Goal: Task Accomplishment & Management: Complete application form

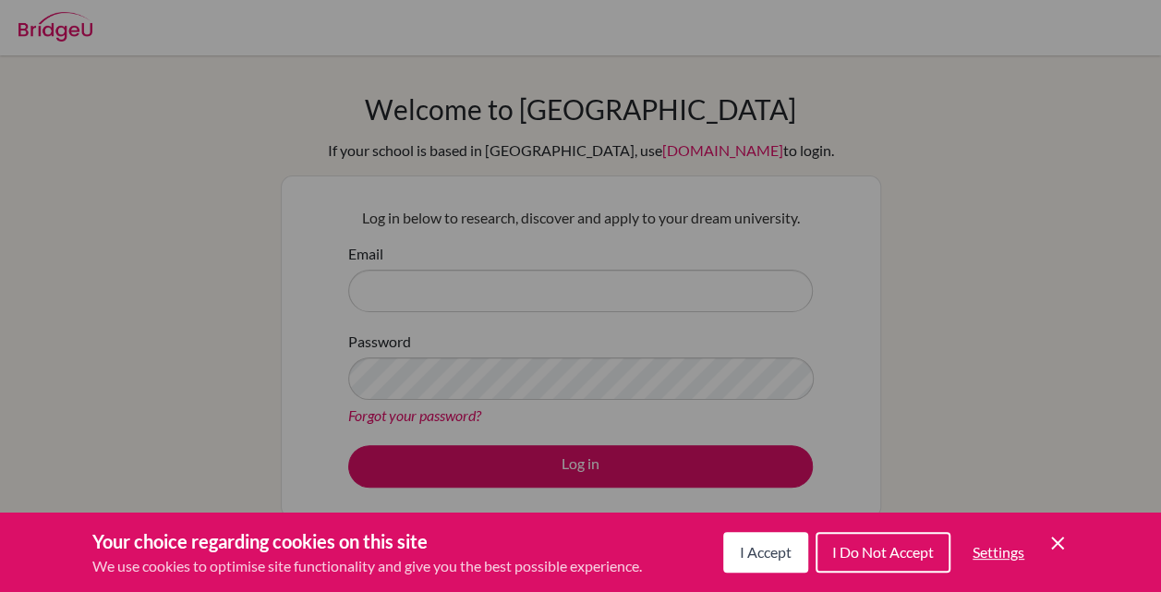
click at [1052, 531] on div "I Accept I Do Not Accept Settings Cookie Control Close Icon" at bounding box center [897, 553] width 346 height 48
click at [1058, 545] on icon "Cookie Control Close Icon" at bounding box center [1058, 543] width 22 height 22
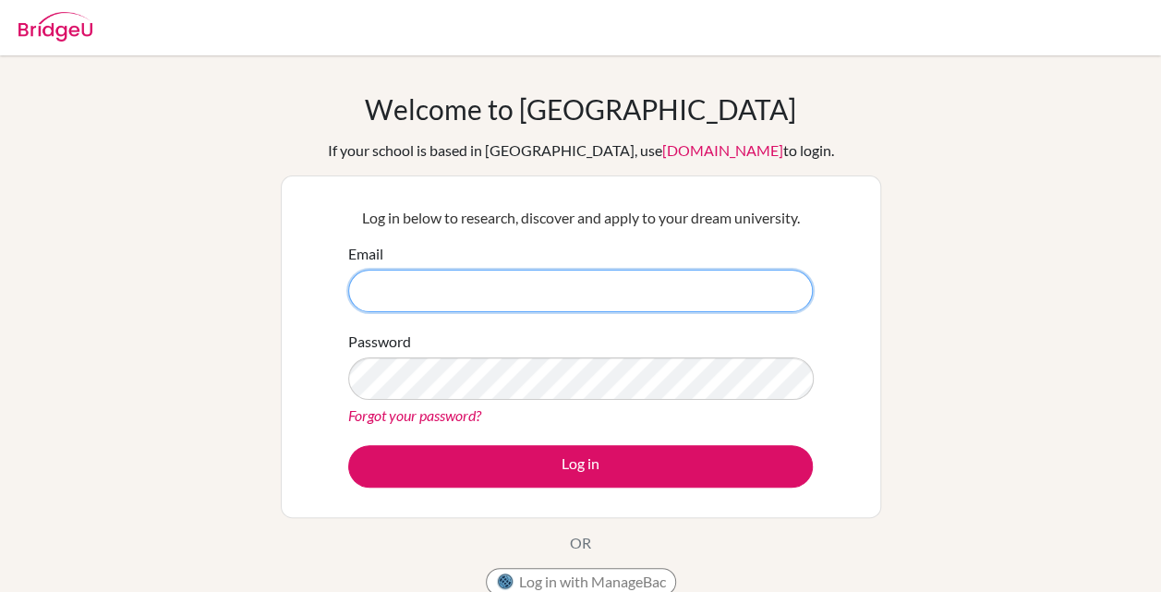
click at [515, 303] on input "Email" at bounding box center [580, 291] width 465 height 43
type input "[EMAIL_ADDRESS][DOMAIN_NAME]"
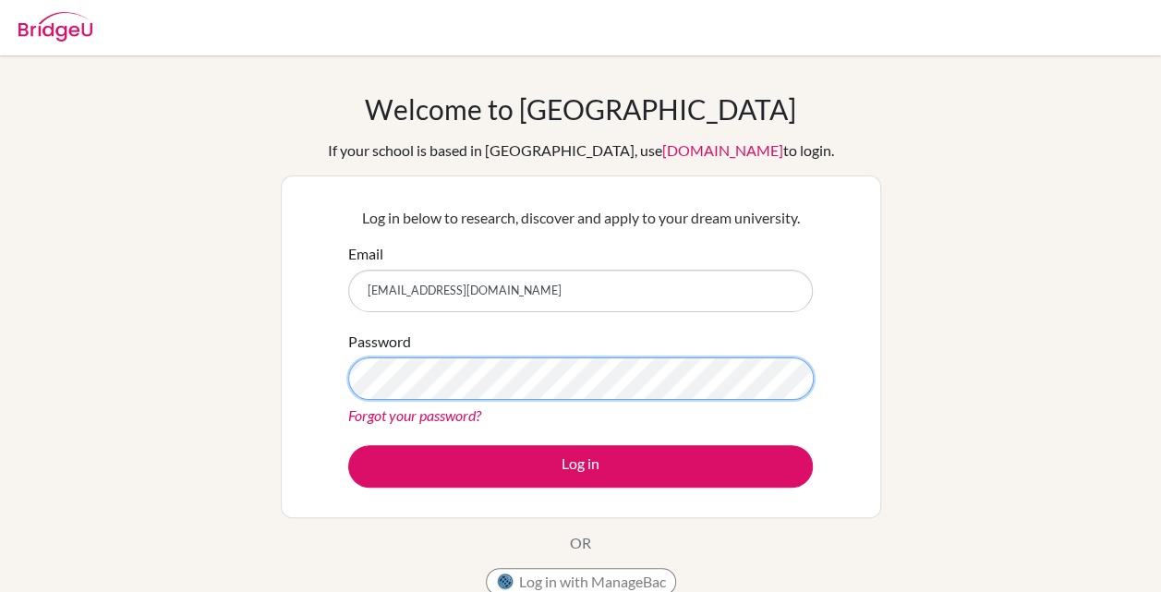
click at [348, 445] on button "Log in" at bounding box center [580, 466] width 465 height 43
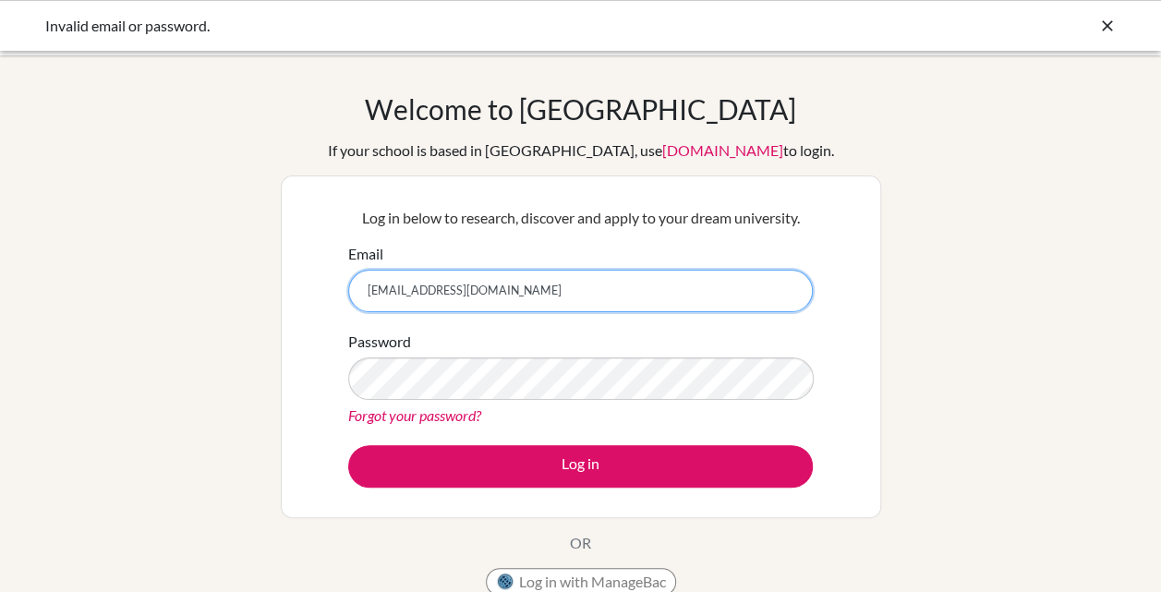
click at [383, 283] on input "dia250086@diaestudents.com" at bounding box center [580, 291] width 465 height 43
type input "[EMAIL_ADDRESS][DOMAIN_NAME]"
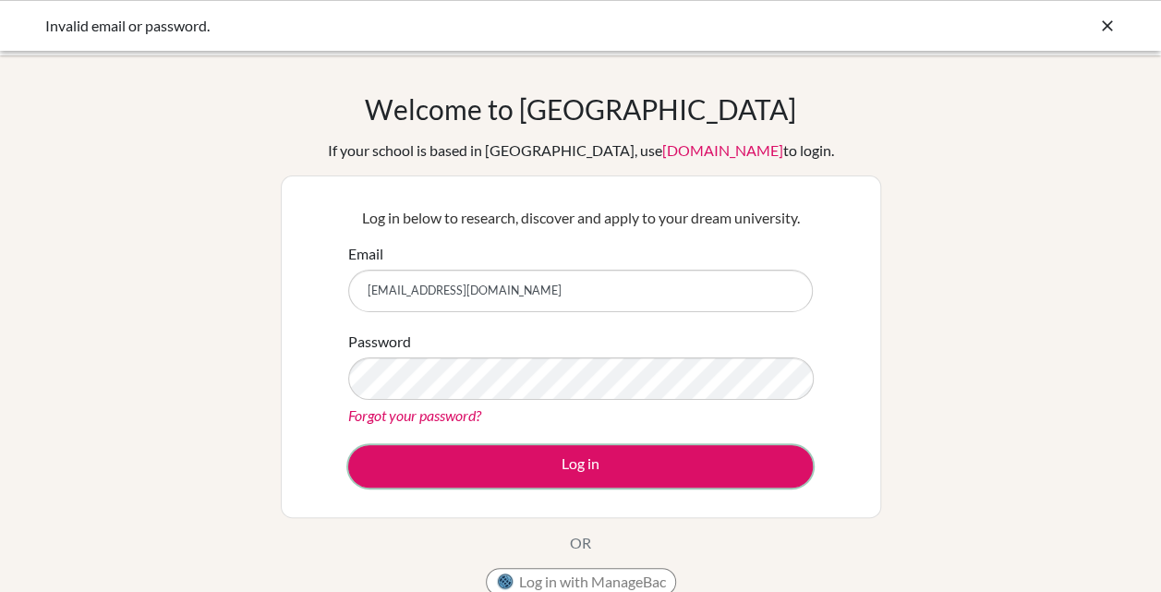
click at [429, 449] on button "Log in" at bounding box center [580, 466] width 465 height 43
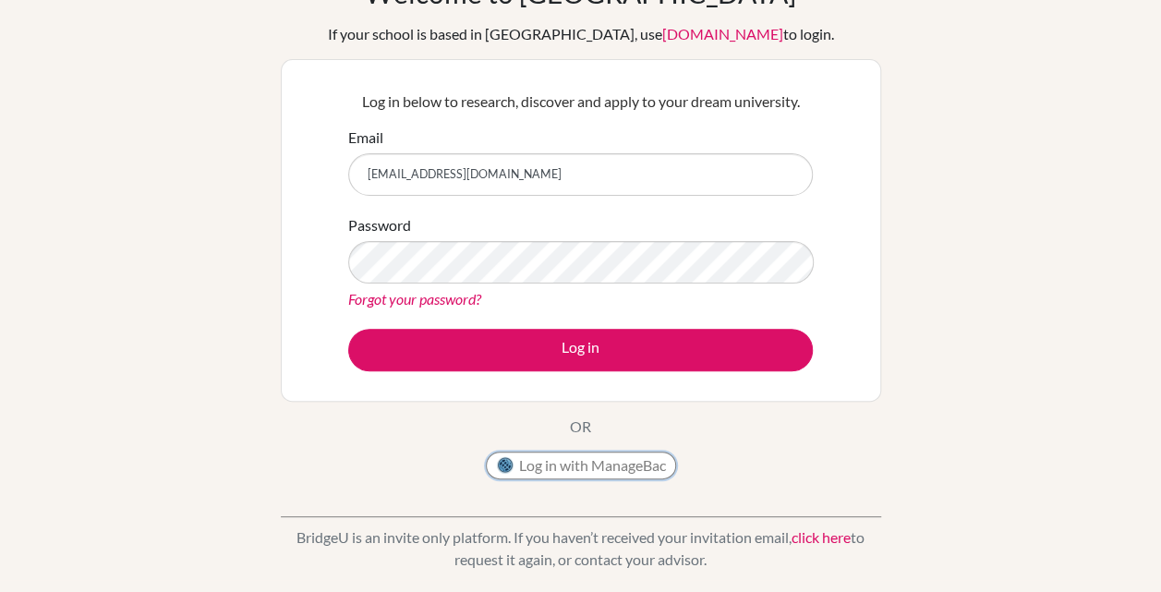
click at [606, 466] on button "Log in with ManageBac" at bounding box center [581, 466] width 190 height 28
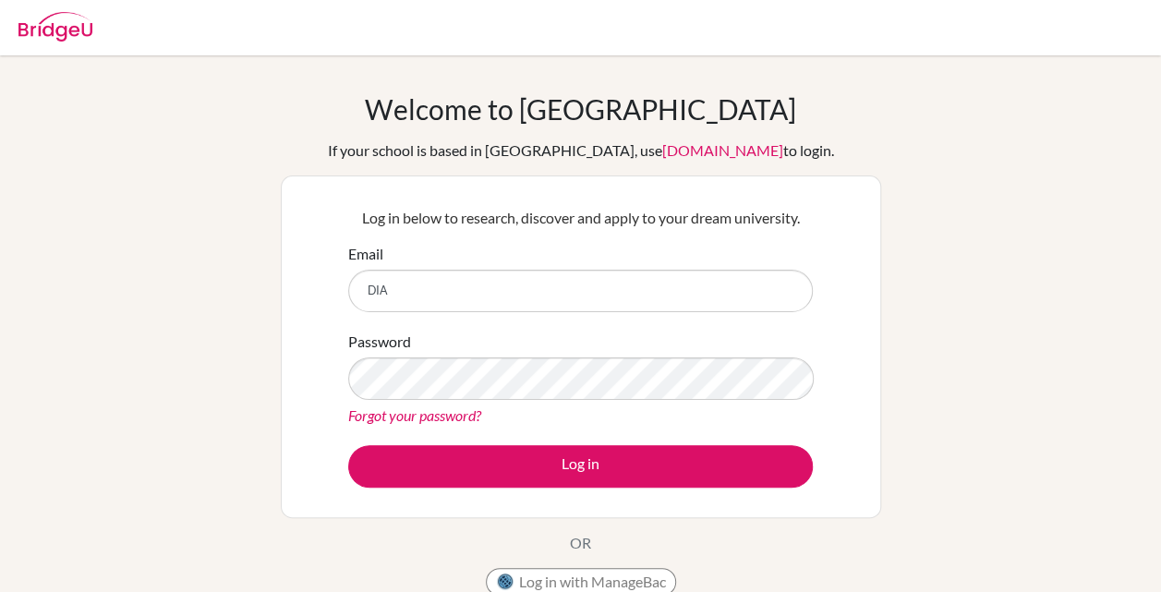
type input "[EMAIL_ADDRESS][DOMAIN_NAME]"
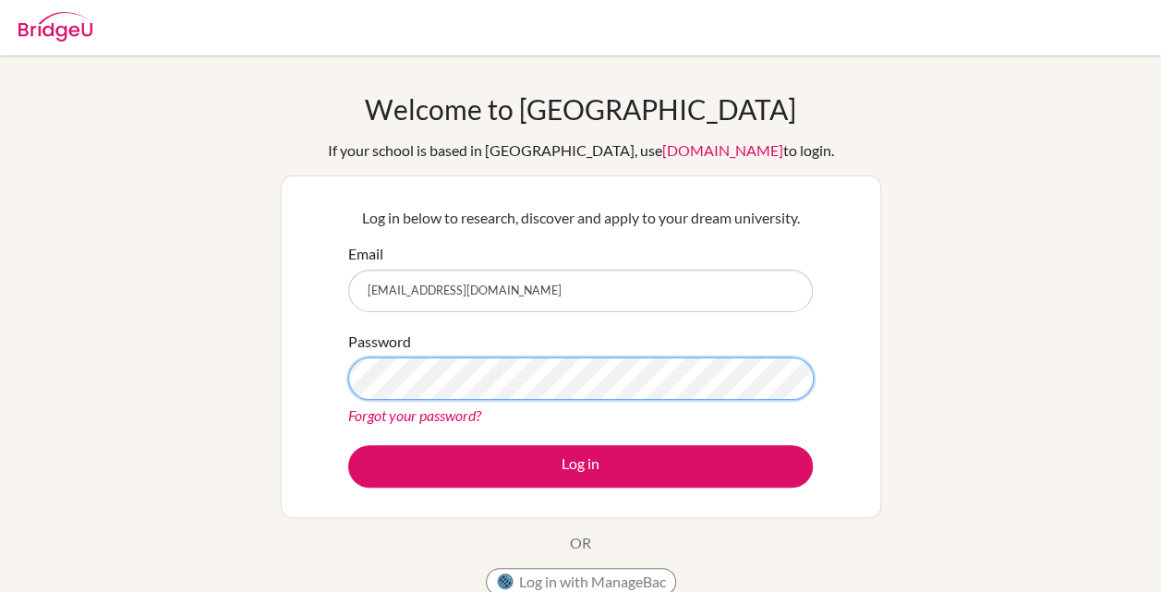
click at [348, 445] on button "Log in" at bounding box center [580, 466] width 465 height 43
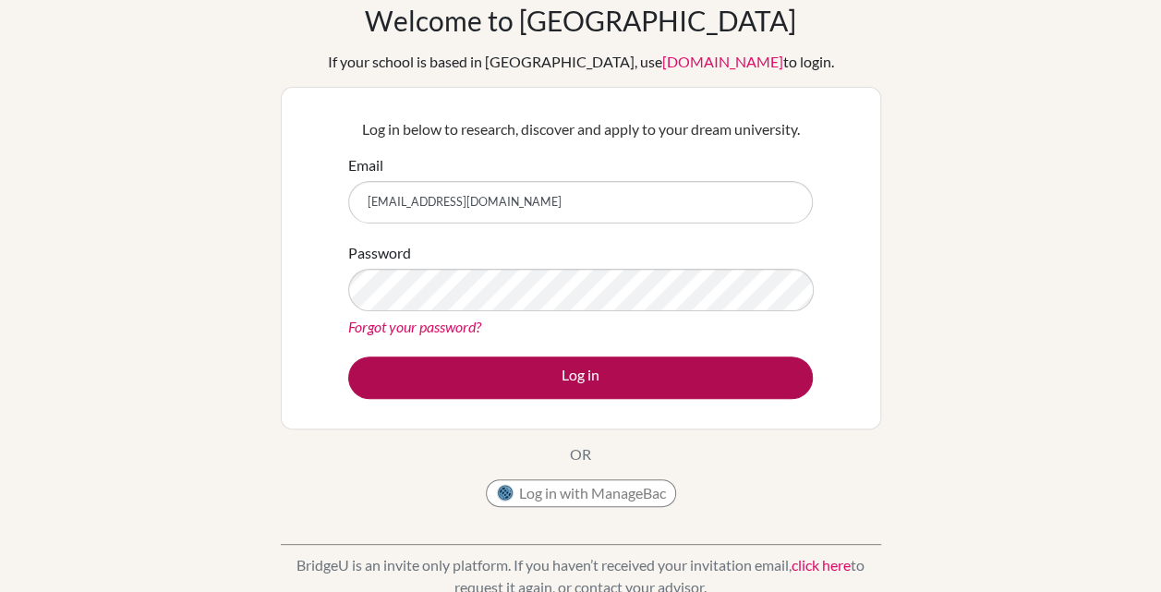
scroll to position [94, 0]
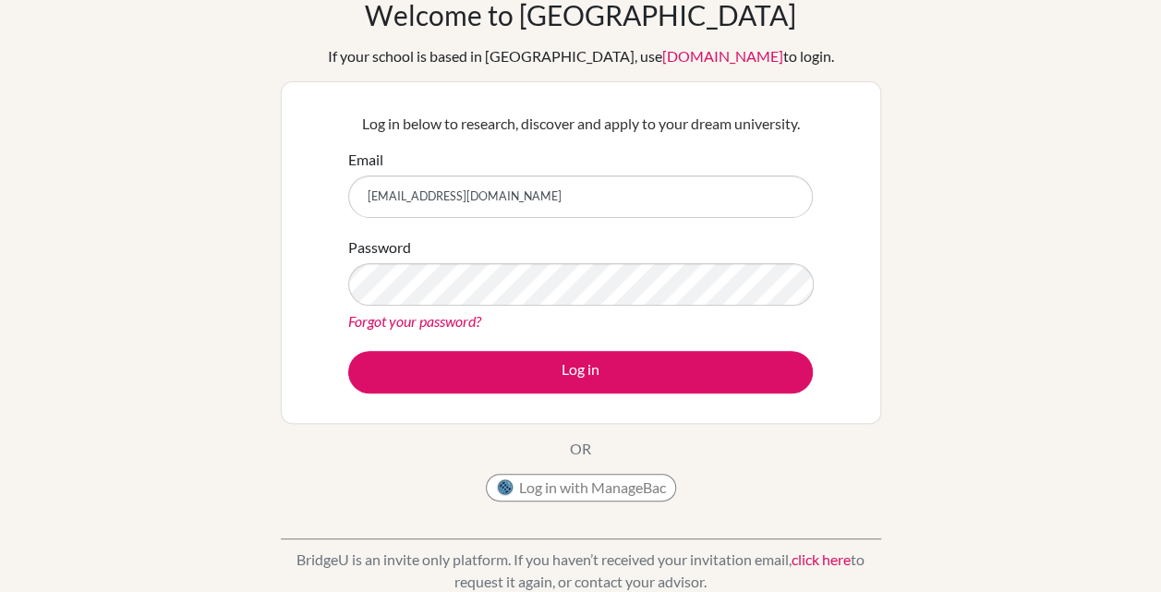
click at [621, 493] on button "Log in with ManageBac" at bounding box center [581, 488] width 190 height 28
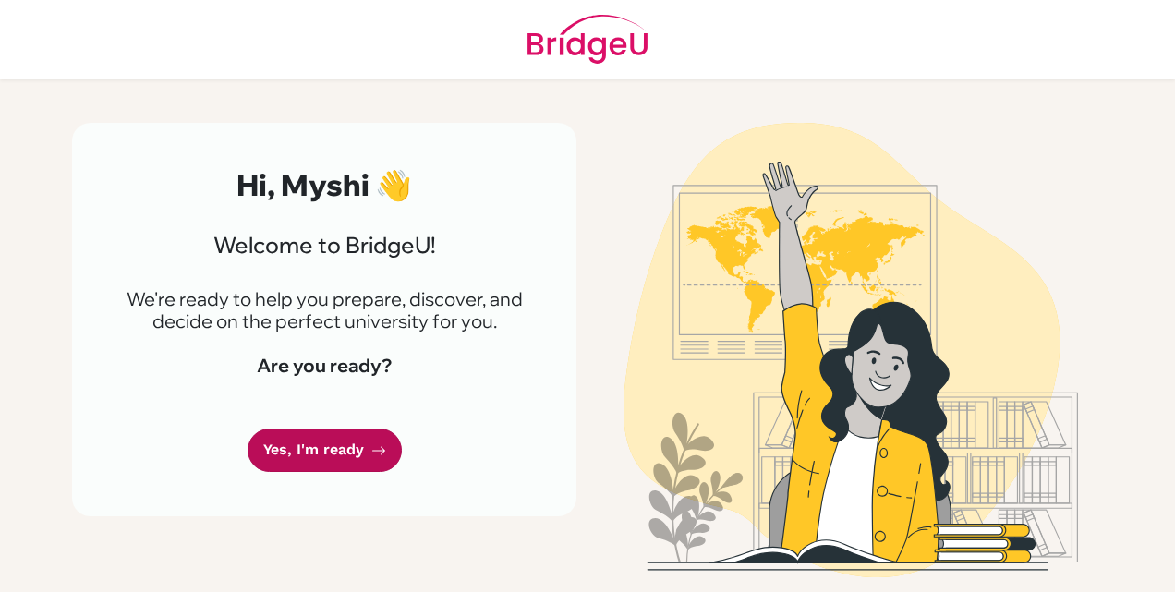
click at [340, 436] on link "Yes, I'm ready" at bounding box center [325, 450] width 154 height 43
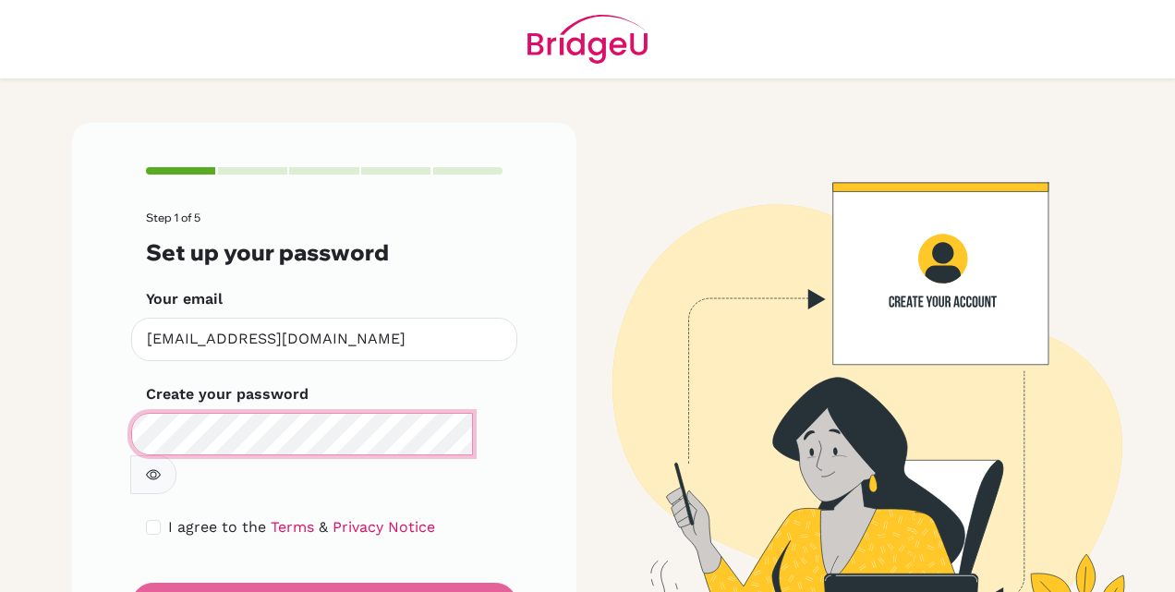
scroll to position [53, 0]
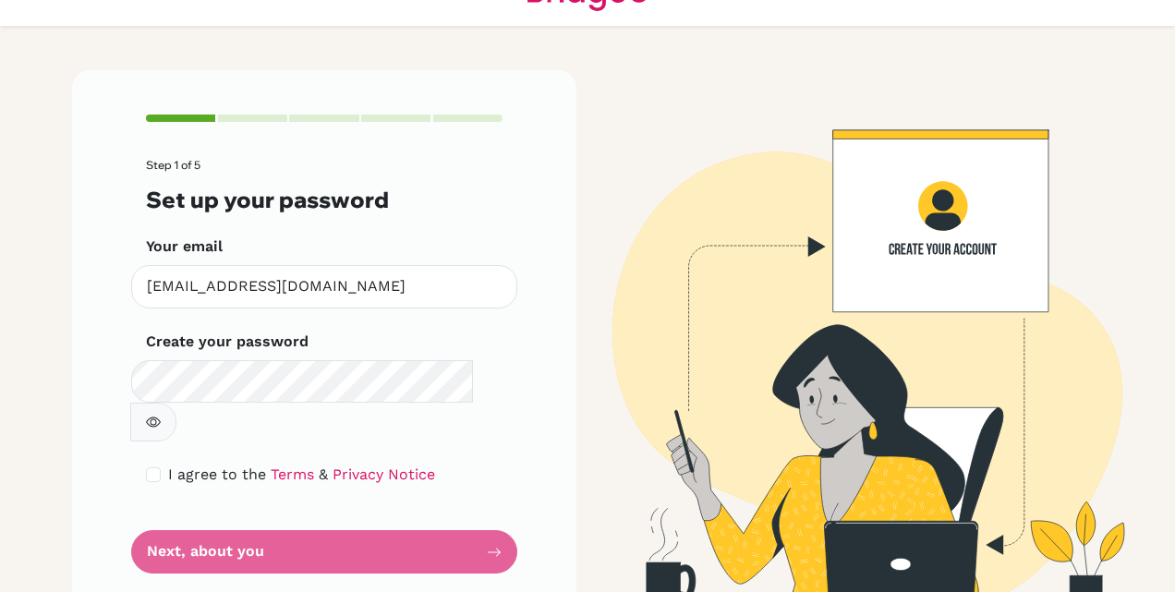
click at [255, 498] on form "Step 1 of 5 Set up your password Your email [EMAIL_ADDRESS][DOMAIN_NAME] Invali…" at bounding box center [324, 366] width 357 height 415
click at [488, 511] on form "Step 1 of 5 Set up your password Your email [EMAIL_ADDRESS][DOMAIN_NAME] Invali…" at bounding box center [324, 366] width 357 height 415
click at [312, 486] on form "Step 1 of 5 Set up your password Your email [EMAIL_ADDRESS][DOMAIN_NAME] Invali…" at bounding box center [324, 366] width 357 height 415
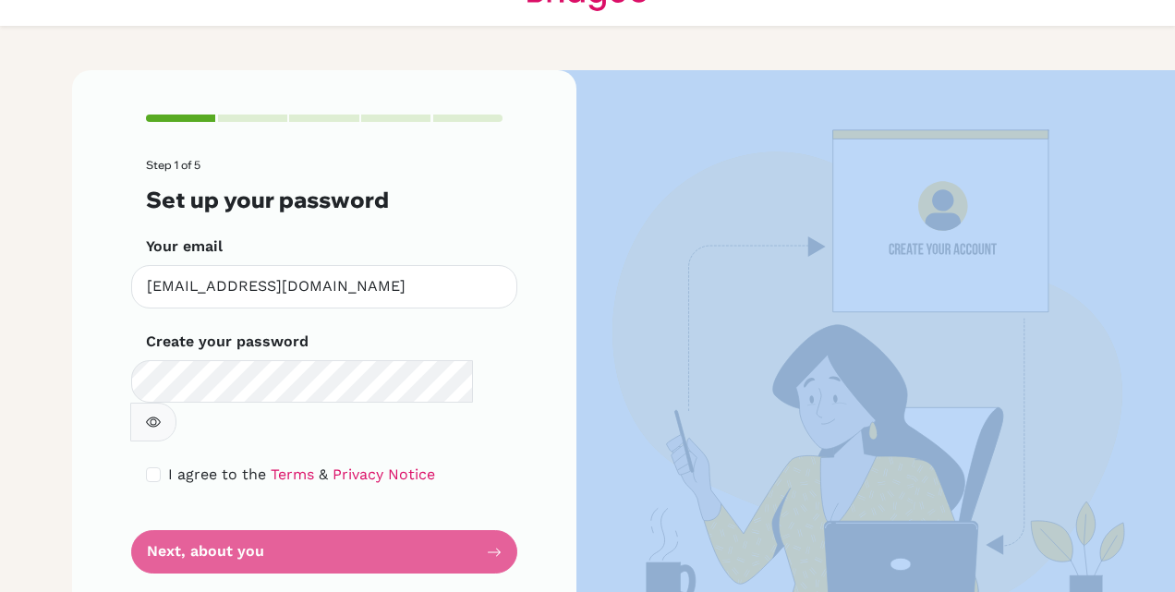
click at [312, 486] on form "Step 1 of 5 Set up your password Your email [EMAIL_ADDRESS][DOMAIN_NAME] Invali…" at bounding box center [324, 366] width 357 height 415
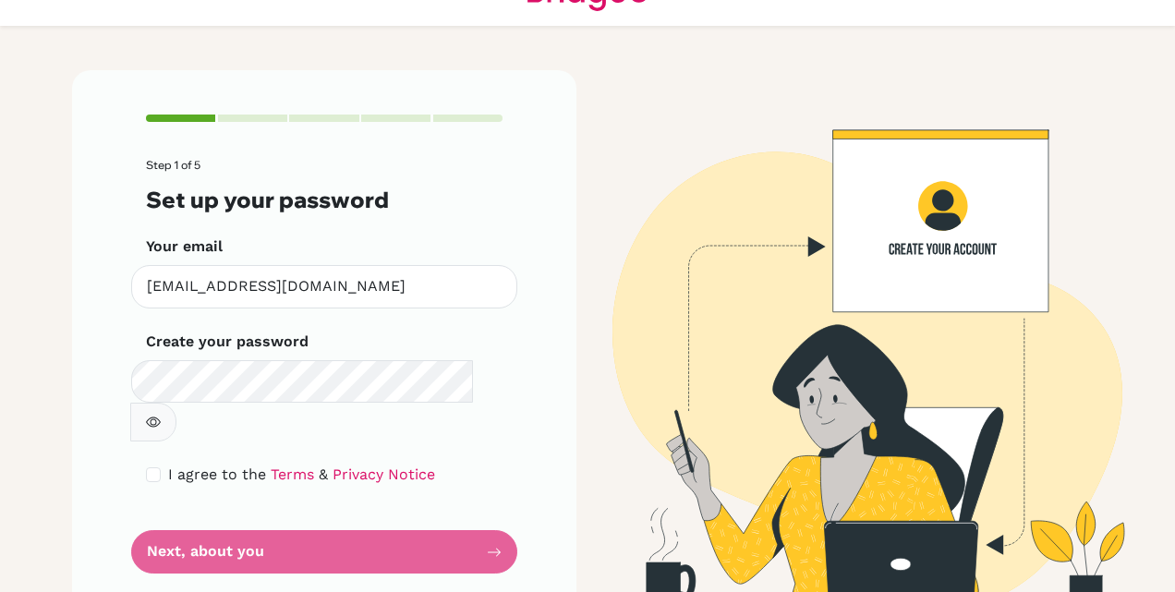
drag, startPoint x: 312, startPoint y: 486, endPoint x: 429, endPoint y: 449, distance: 122.2
click at [429, 449] on form "Step 1 of 5 Set up your password Your email [EMAIL_ADDRESS][DOMAIN_NAME] Invali…" at bounding box center [324, 366] width 357 height 415
click at [287, 510] on form "Step 1 of 5 Set up your password Your email [EMAIL_ADDRESS][DOMAIN_NAME] Invali…" at bounding box center [324, 366] width 357 height 415
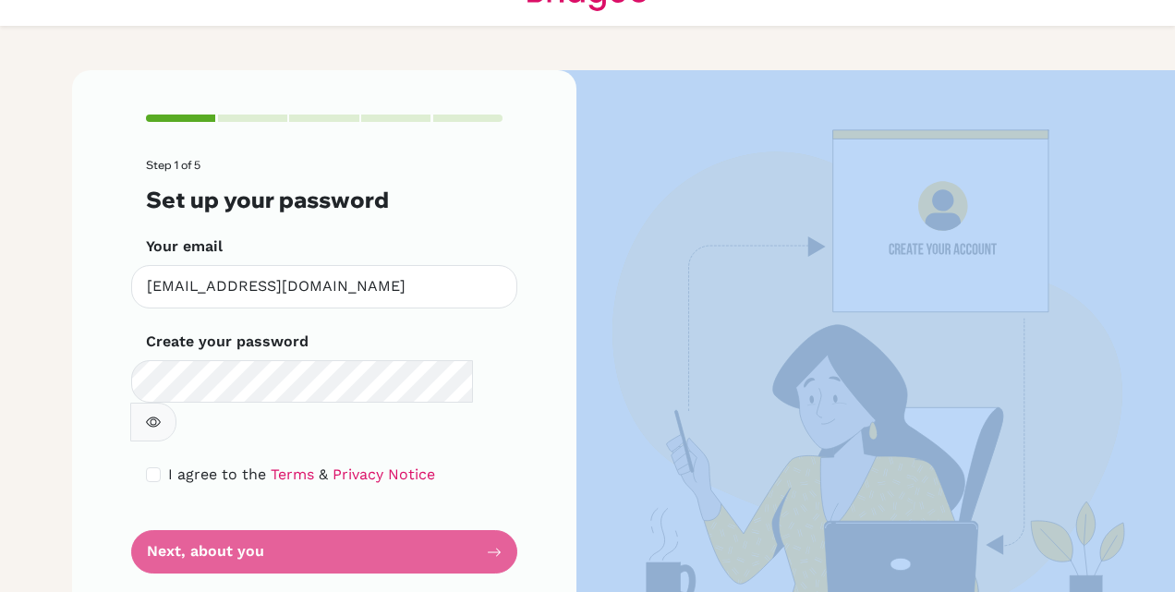
click at [287, 510] on form "Step 1 of 5 Set up your password Your email [EMAIL_ADDRESS][DOMAIN_NAME] Invali…" at bounding box center [324, 366] width 357 height 415
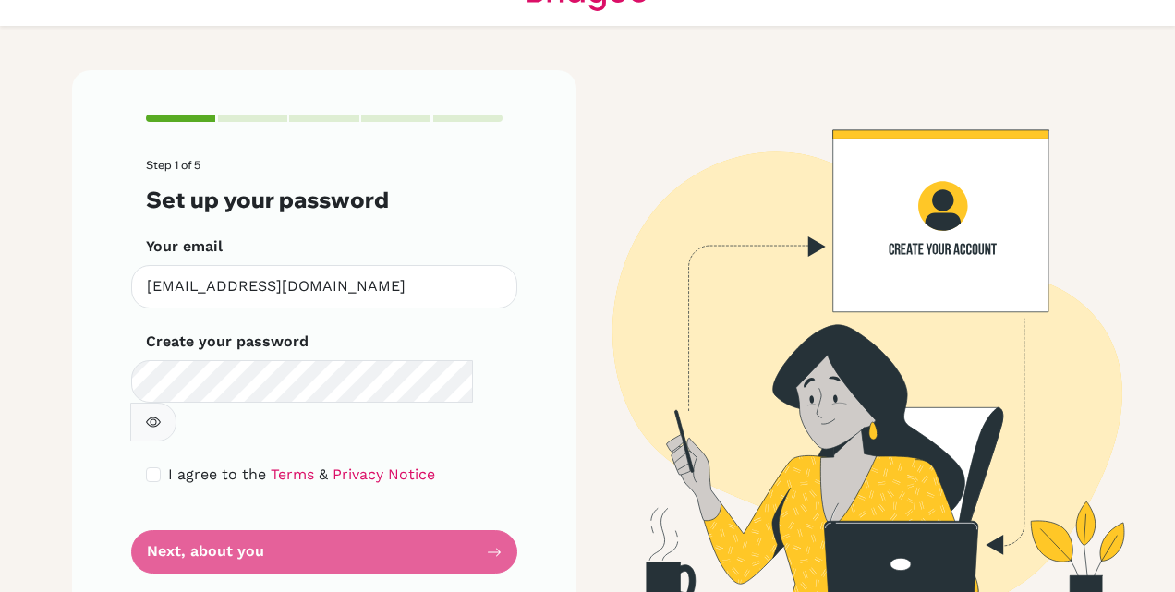
click at [287, 510] on form "Step 1 of 5 Set up your password Your email [EMAIL_ADDRESS][DOMAIN_NAME] Invali…" at bounding box center [324, 366] width 357 height 415
click at [150, 468] on input "checkbox" at bounding box center [153, 475] width 15 height 15
checkbox input "true"
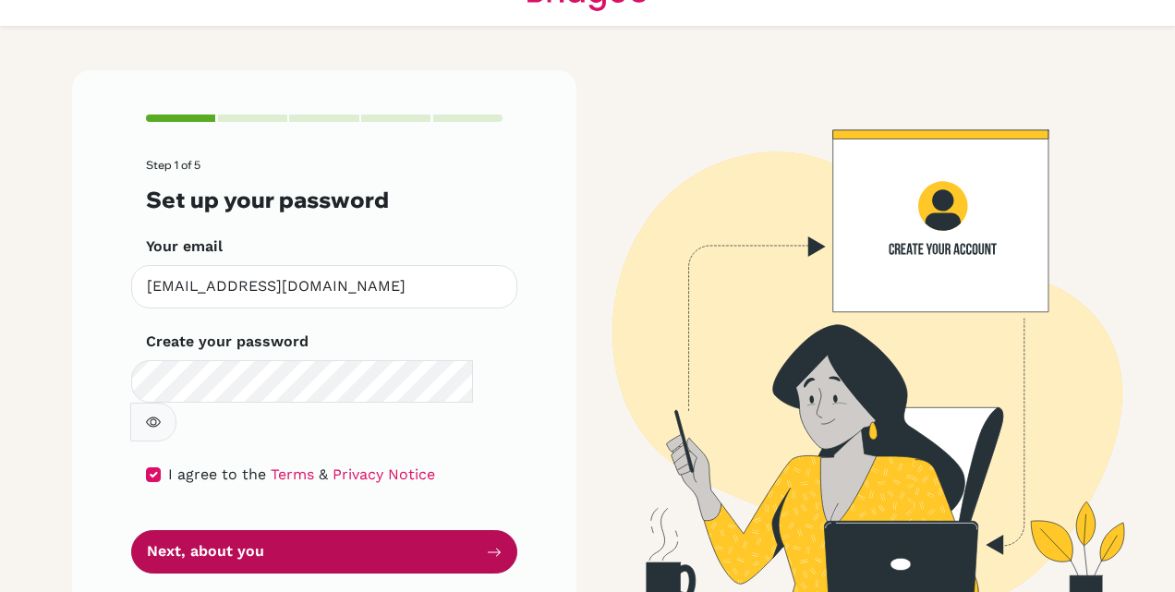
click at [189, 530] on button "Next, about you" at bounding box center [324, 551] width 386 height 43
click at [173, 530] on button "Next, about you" at bounding box center [324, 551] width 386 height 43
